Goal: Information Seeking & Learning: Understand process/instructions

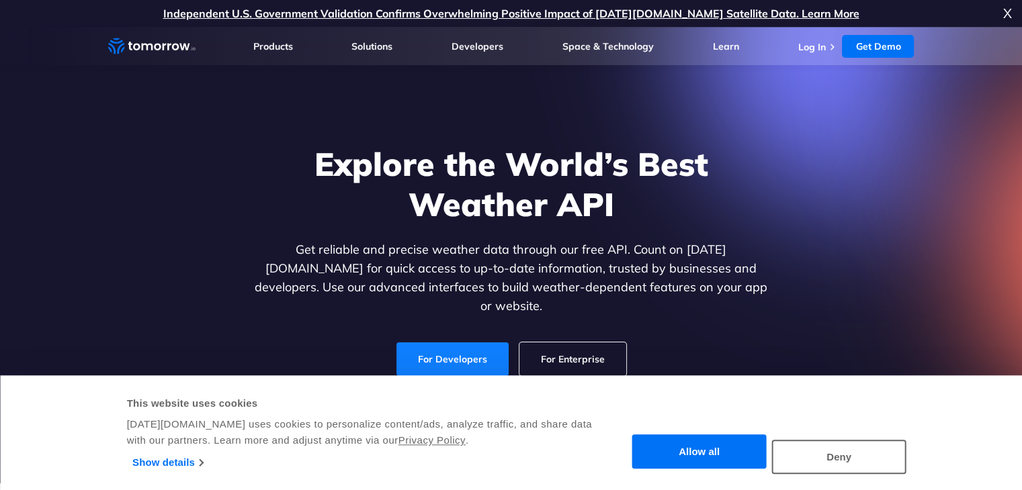
click at [442, 343] on link "For Developers" at bounding box center [452, 360] width 112 height 34
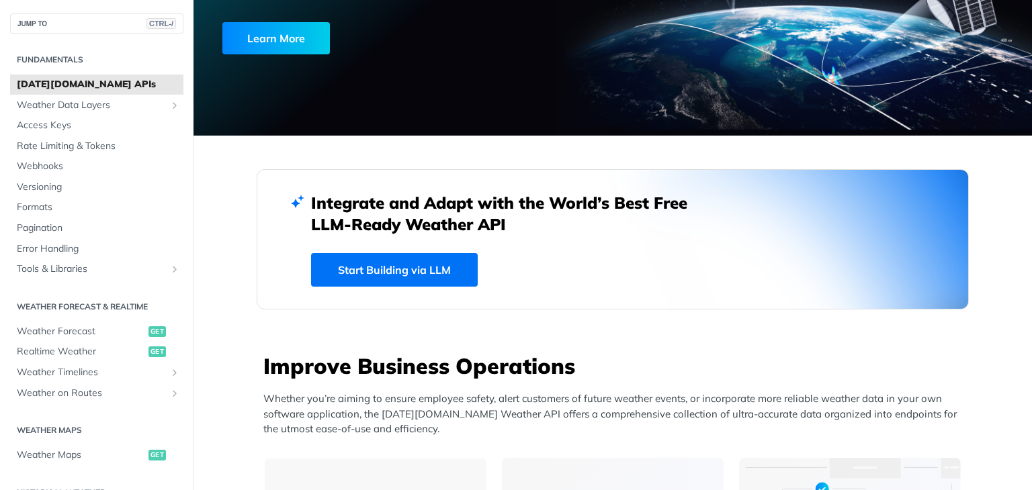
scroll to position [325, 0]
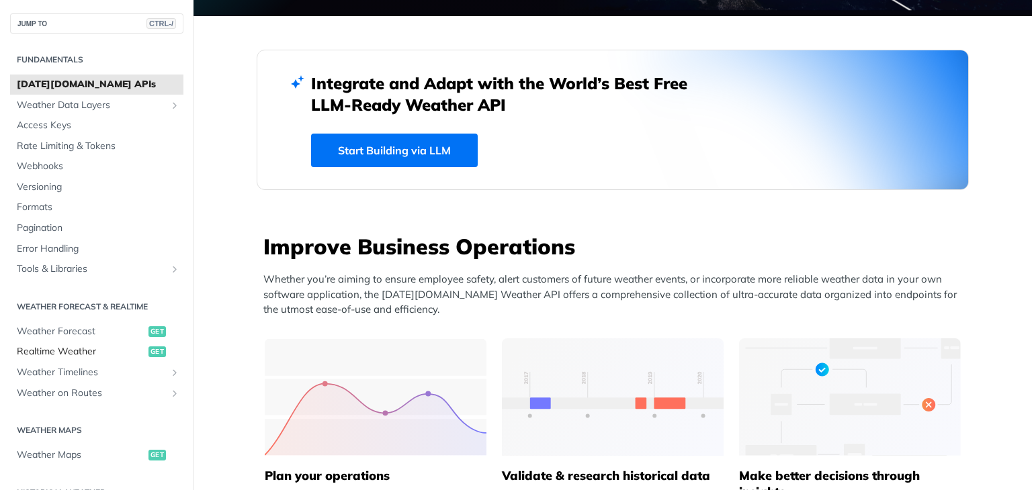
click at [97, 350] on span "Realtime Weather" at bounding box center [81, 351] width 128 height 13
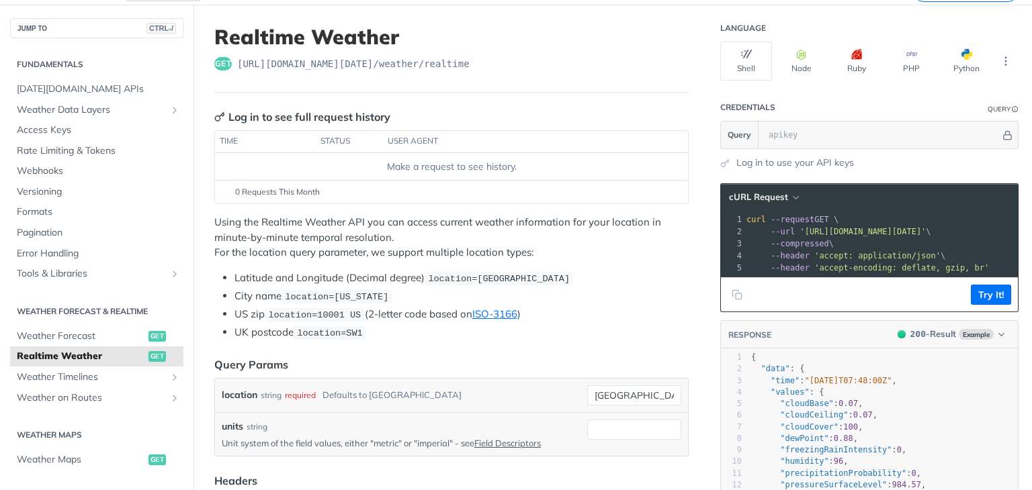
scroll to position [66, 0]
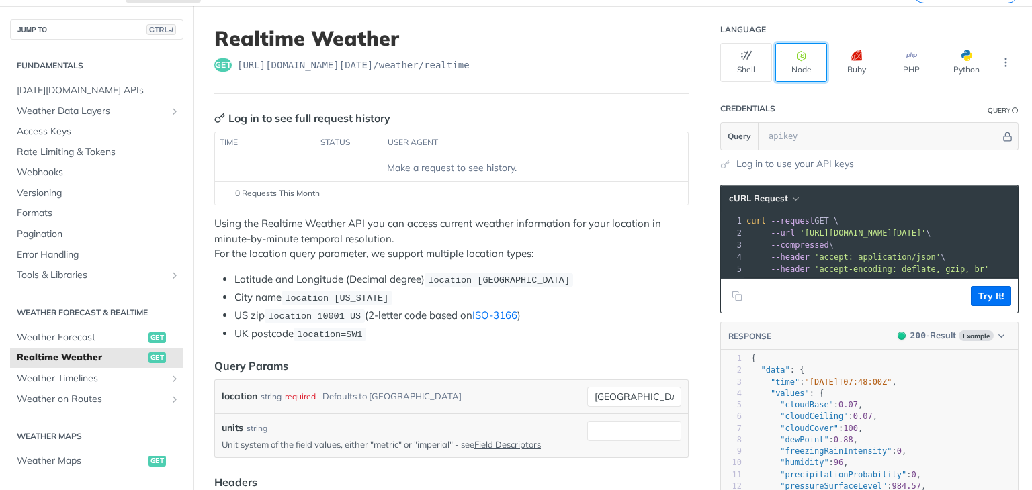
click at [805, 67] on button "Node" at bounding box center [801, 62] width 52 height 39
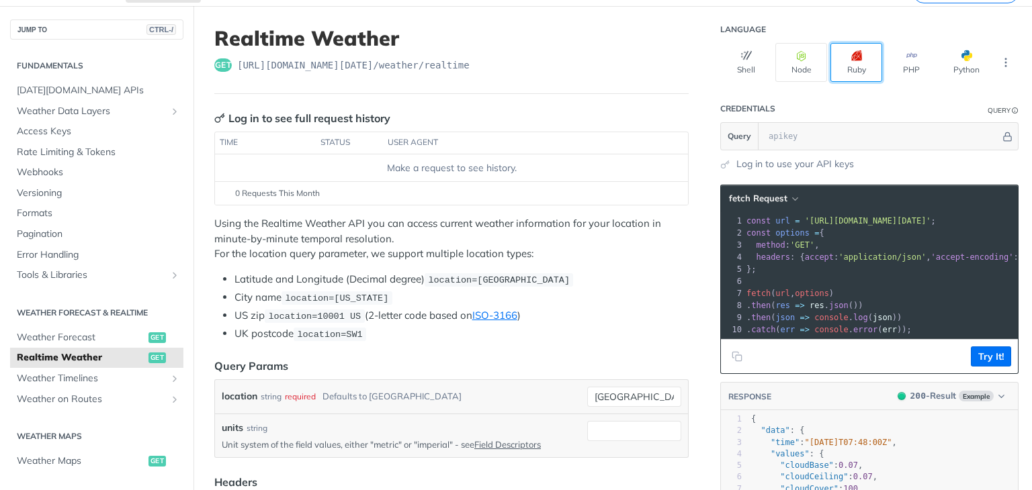
click at [842, 69] on button "Ruby" at bounding box center [856, 62] width 52 height 39
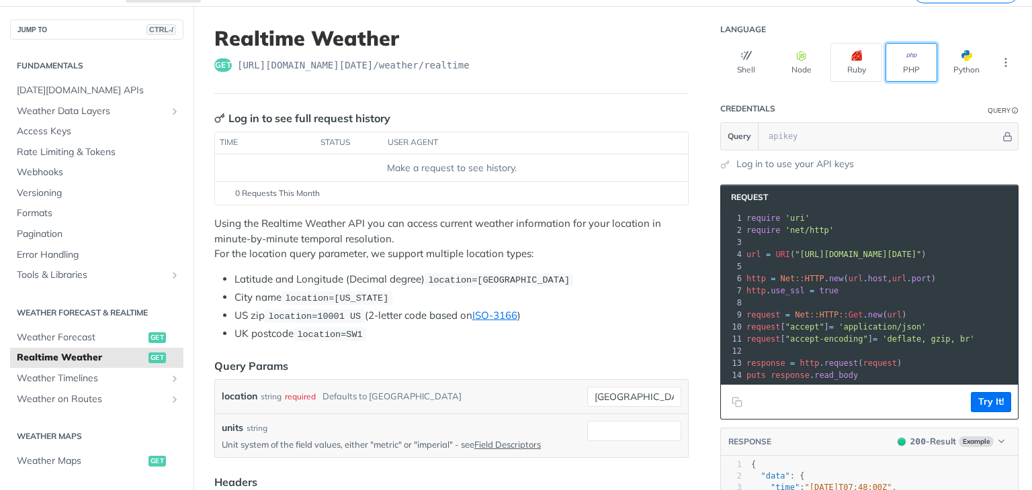
click at [908, 58] on button "PHP" at bounding box center [911, 62] width 52 height 39
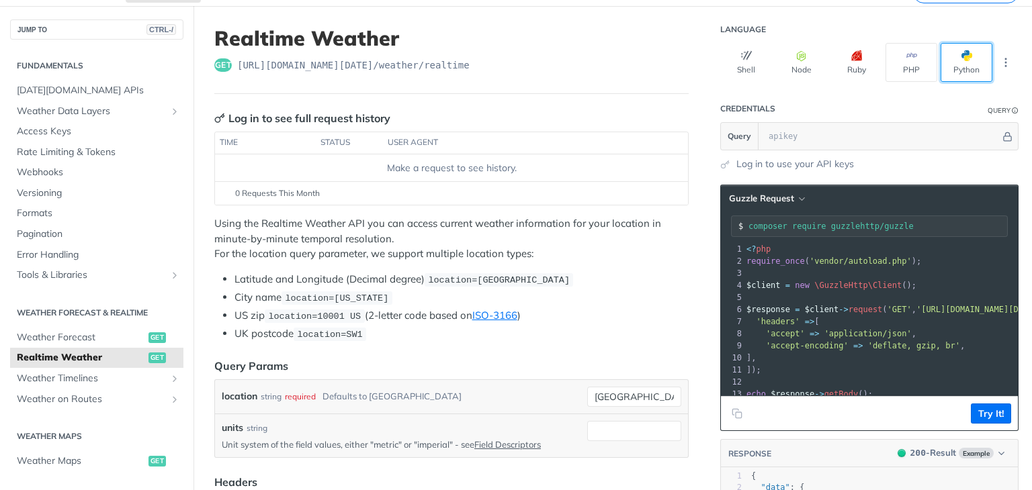
click at [963, 57] on button "Python" at bounding box center [966, 62] width 52 height 39
type input "python -m pip install requests"
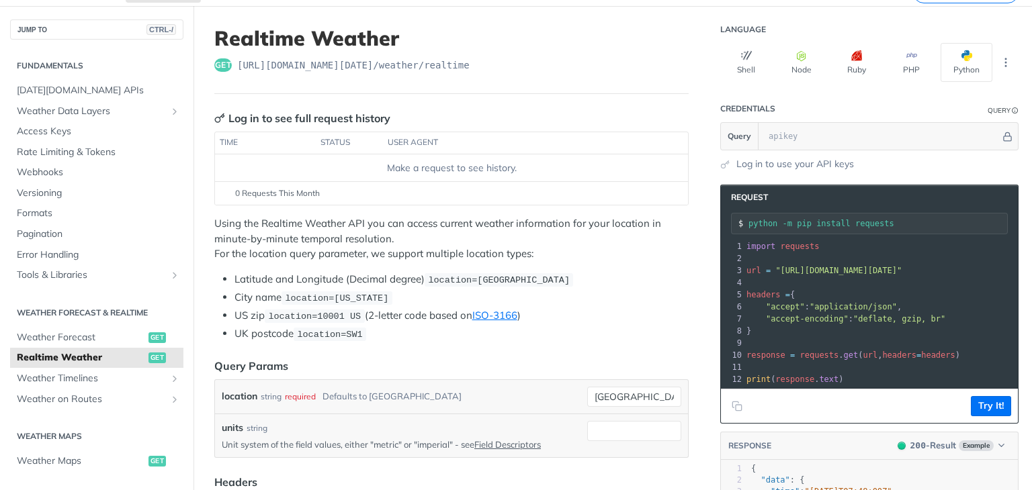
click at [424, 165] on div "Make a request to see history." at bounding box center [451, 168] width 462 height 14
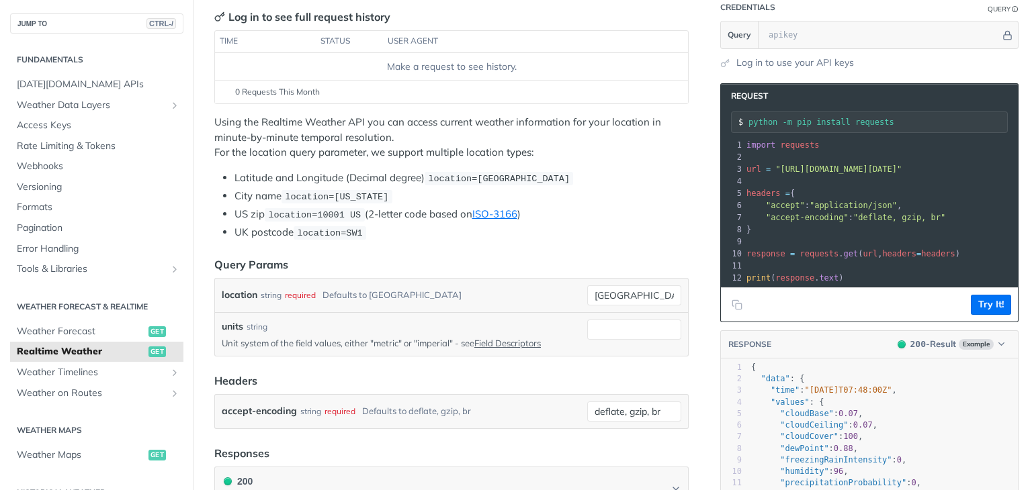
scroll to position [0, 0]
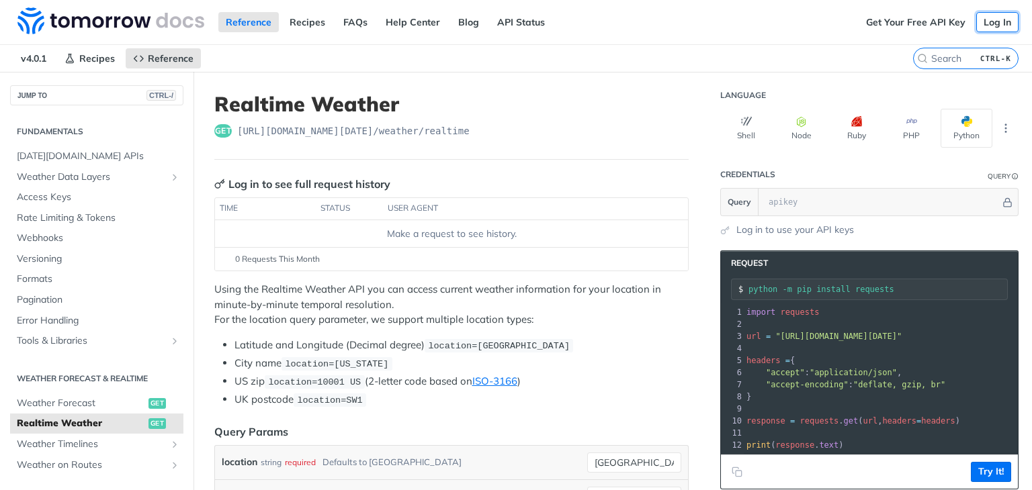
click at [996, 17] on link "Log In" at bounding box center [997, 22] width 42 height 20
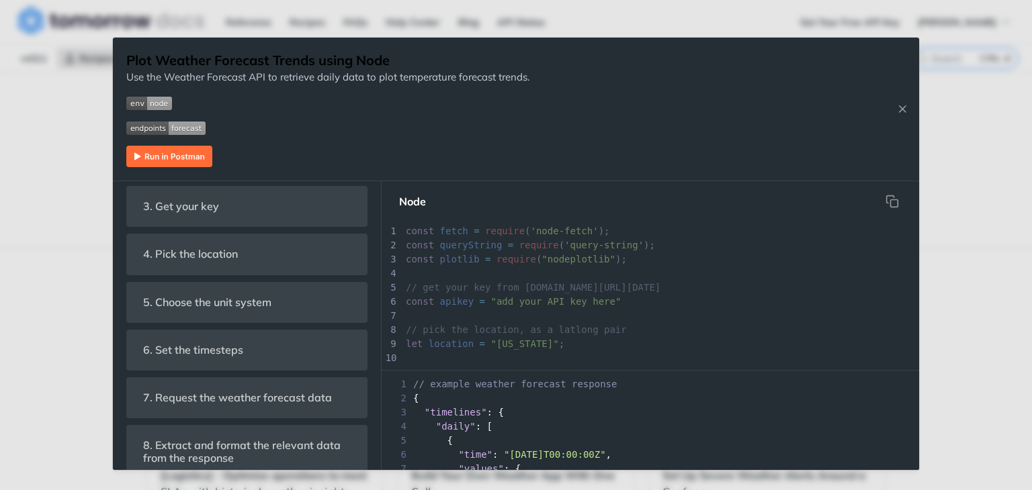
scroll to position [580, 0]
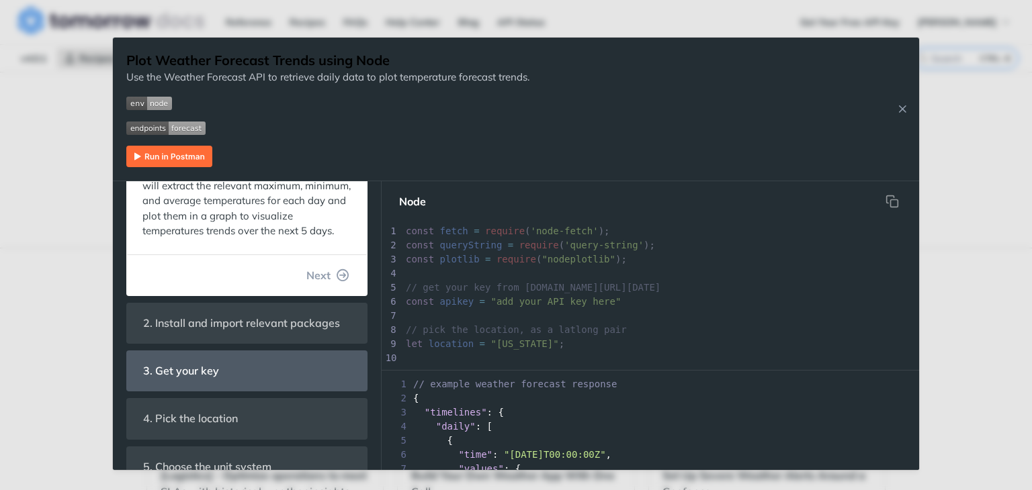
scroll to position [320, 0]
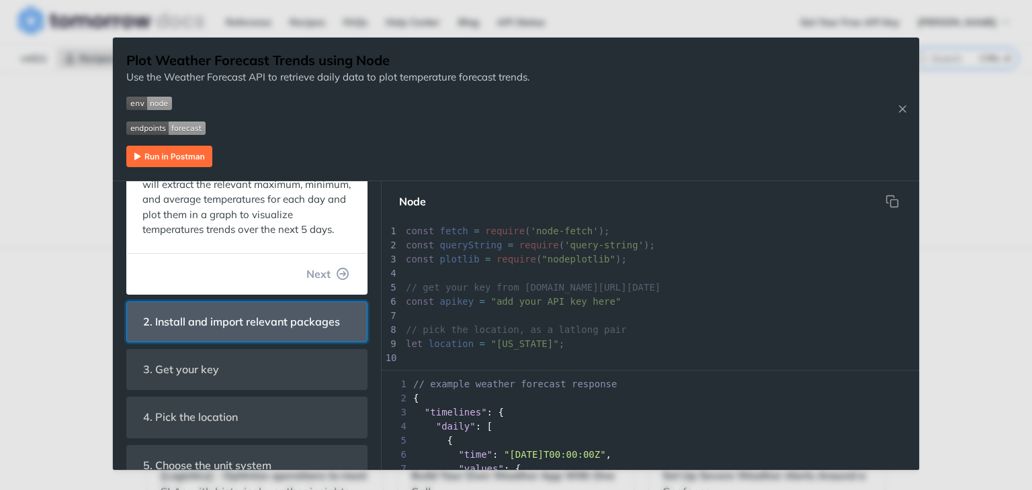
click at [263, 335] on span "2. Install and import relevant packages" at bounding box center [242, 322] width 216 height 26
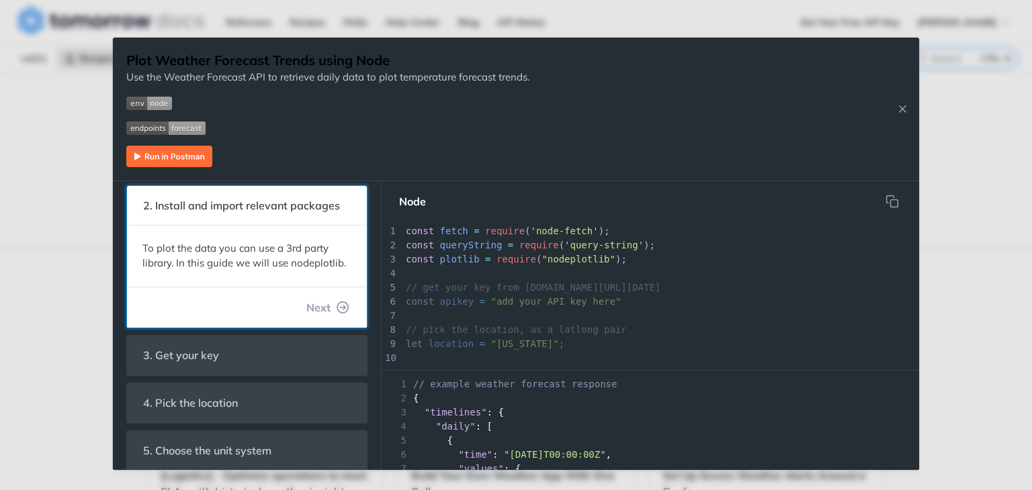
scroll to position [0, 0]
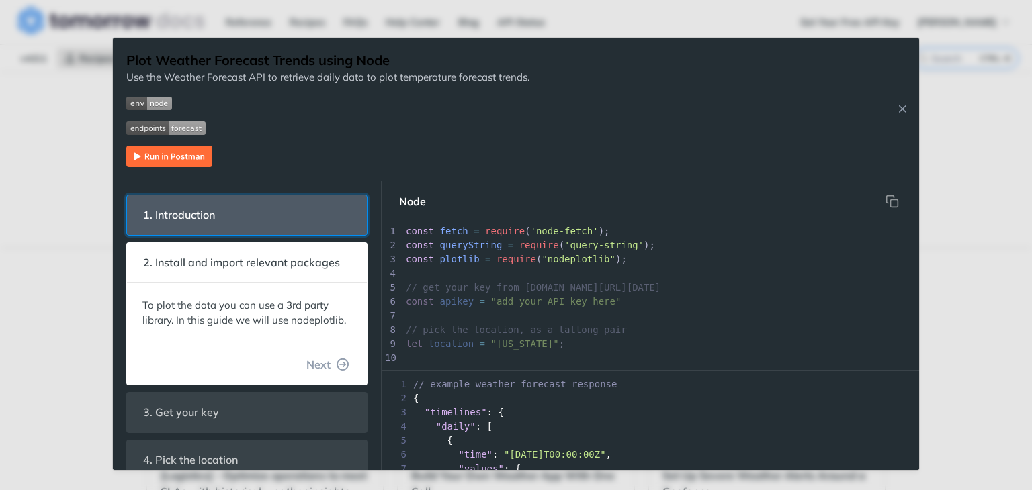
click at [285, 230] on header "1. Introduction" at bounding box center [247, 215] width 240 height 40
